Goal: Transaction & Acquisition: Purchase product/service

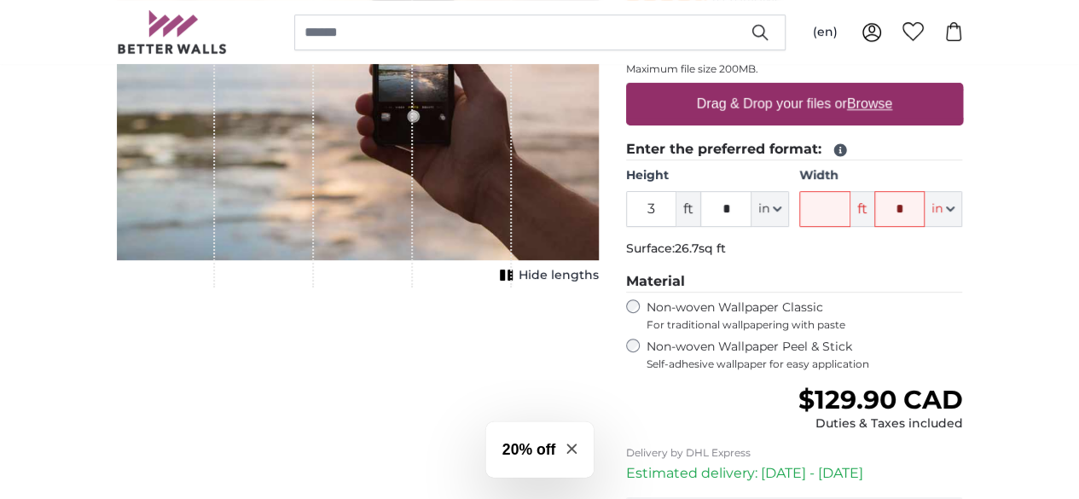
scroll to position [323, 0]
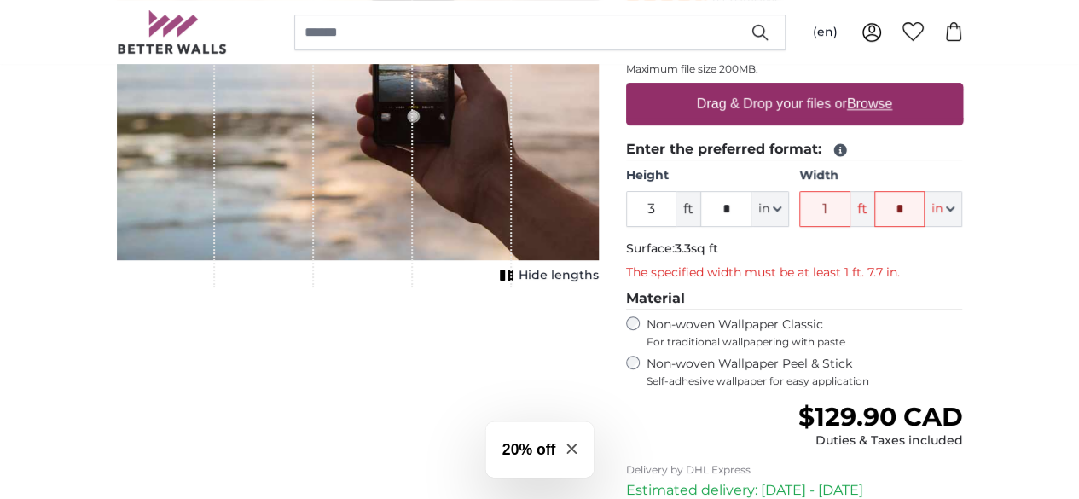
type input "1"
click at [925, 207] on input "*" at bounding box center [899, 209] width 51 height 36
type input "**"
type input "6"
type input "*"
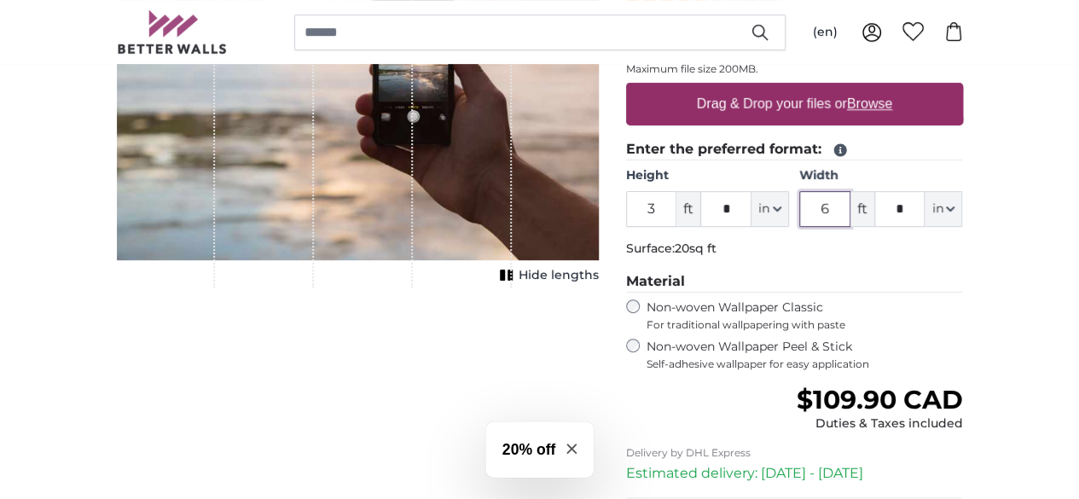
click at [850, 210] on input "6" at bounding box center [824, 209] width 51 height 36
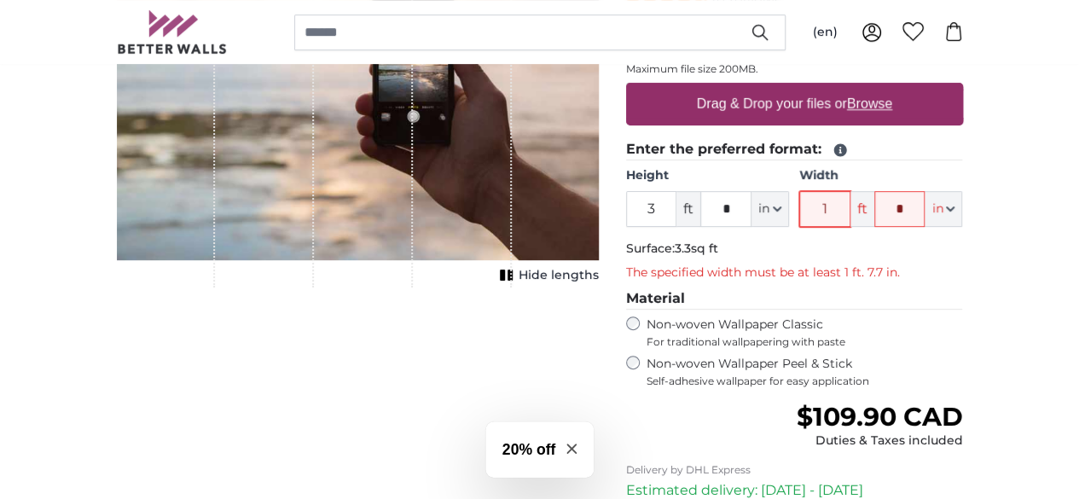
type input "1"
click at [925, 200] on input "*" at bounding box center [899, 209] width 51 height 36
type input "*"
click at [850, 204] on input "1" at bounding box center [824, 209] width 51 height 36
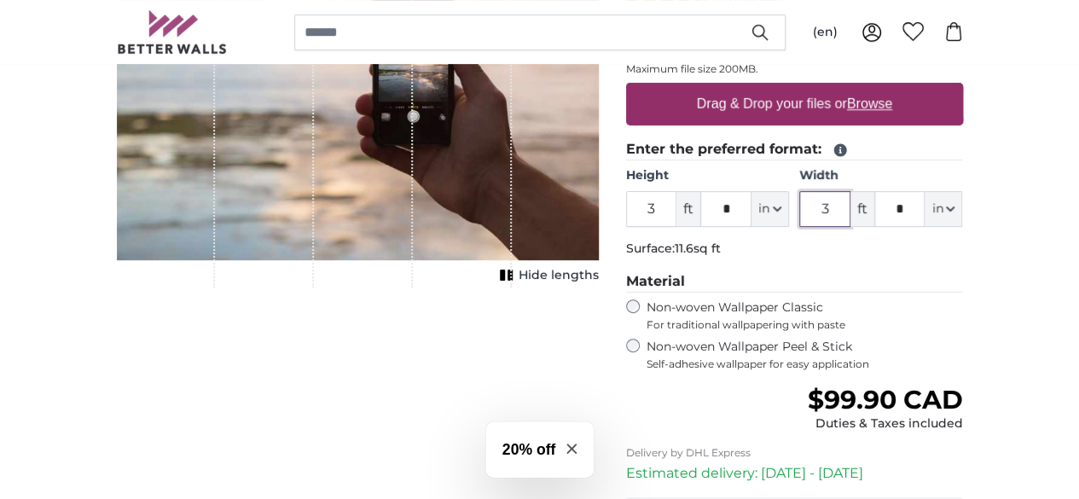
type input "3"
click at [925, 207] on input "*" at bounding box center [899, 209] width 51 height 36
type input "*"
click at [960, 258] on fieldset "Enter the preferred format: Height 3 ft * in Centimeter (cm) Inches (inch) Feet…" at bounding box center [794, 201] width 337 height 125
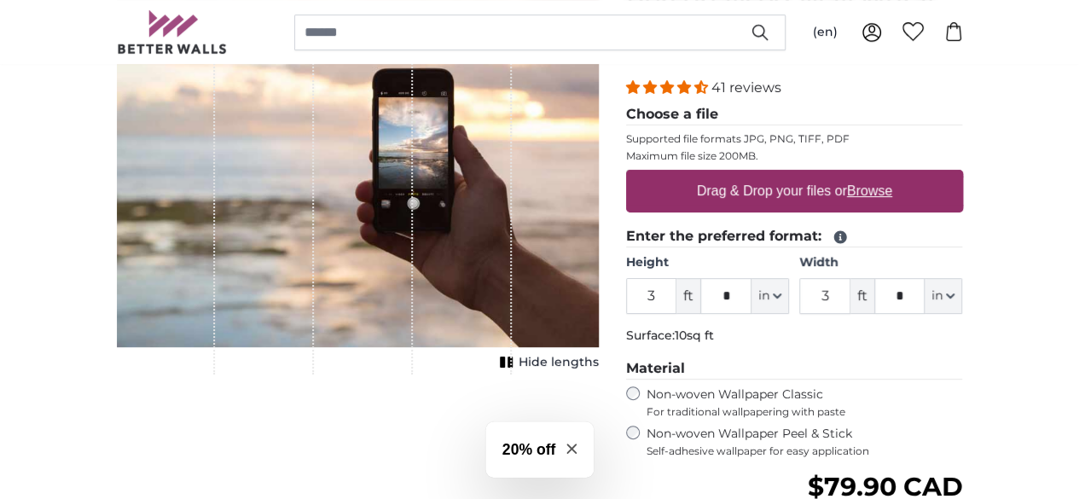
scroll to position [237, 0]
